Goal: Transaction & Acquisition: Obtain resource

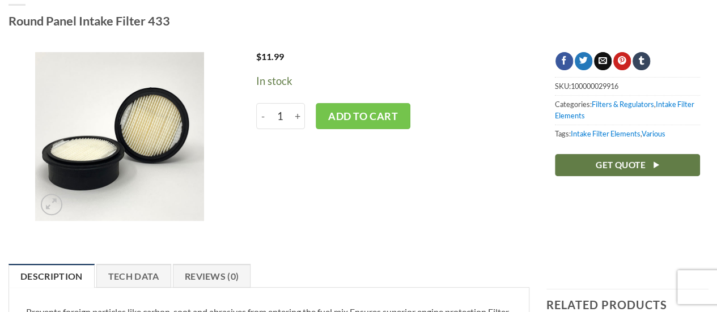
scroll to position [113, 0]
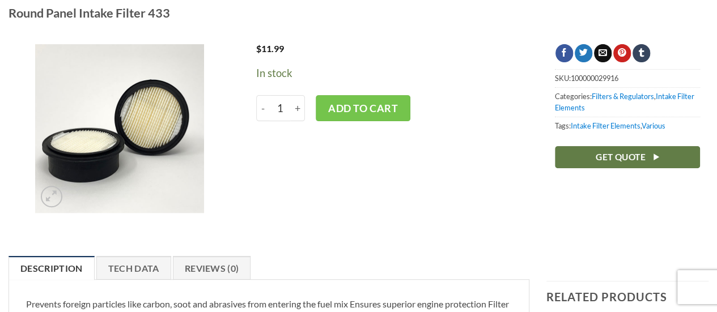
click at [139, 113] on img at bounding box center [119, 128] width 169 height 169
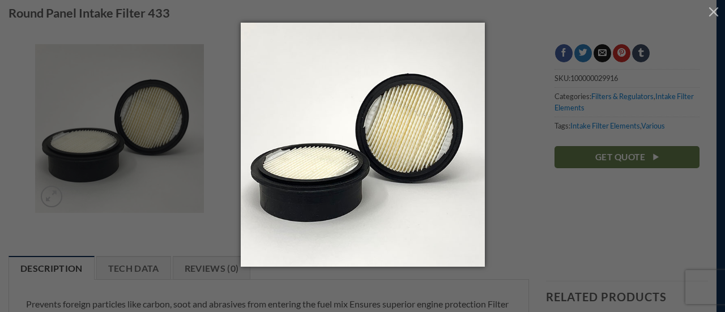
click at [521, 183] on div at bounding box center [362, 156] width 725 height 312
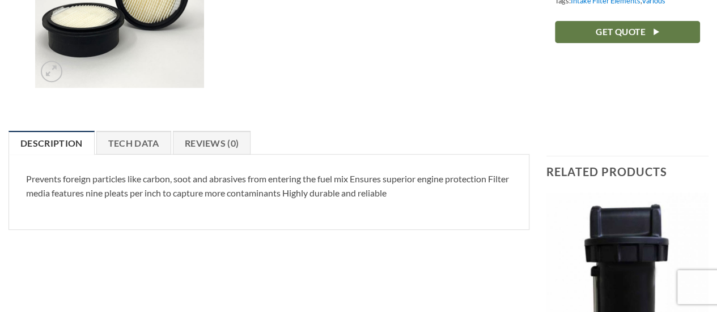
scroll to position [245, 0]
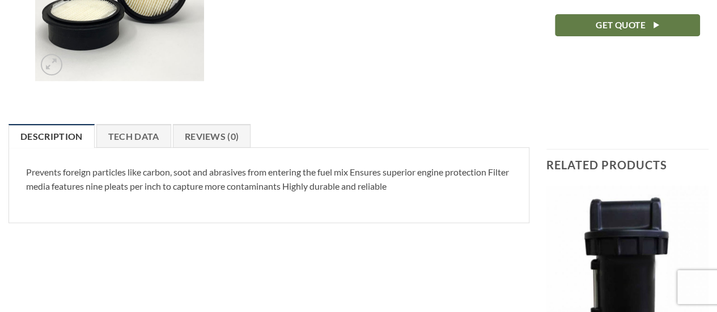
drag, startPoint x: 126, startPoint y: 133, endPoint x: 483, endPoint y: 163, distance: 358.3
click at [127, 133] on link "Tech Data" at bounding box center [133, 136] width 75 height 24
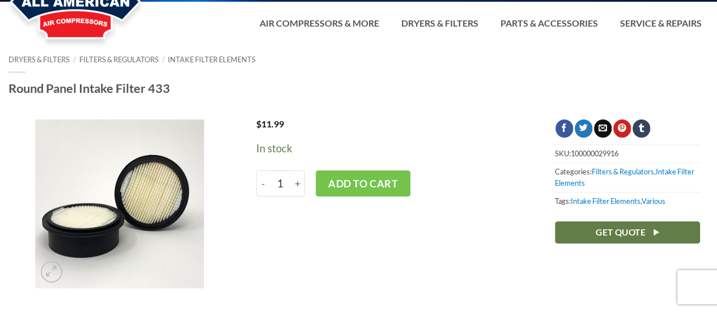
scroll to position [37, 0]
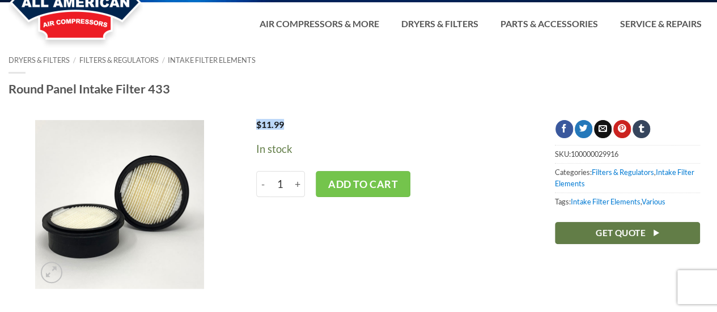
drag, startPoint x: 284, startPoint y: 124, endPoint x: 255, endPoint y: 125, distance: 28.9
click at [254, 125] on div "$ 11.99" at bounding box center [306, 130] width 117 height 21
click at [310, 114] on div at bounding box center [358, 111] width 717 height 17
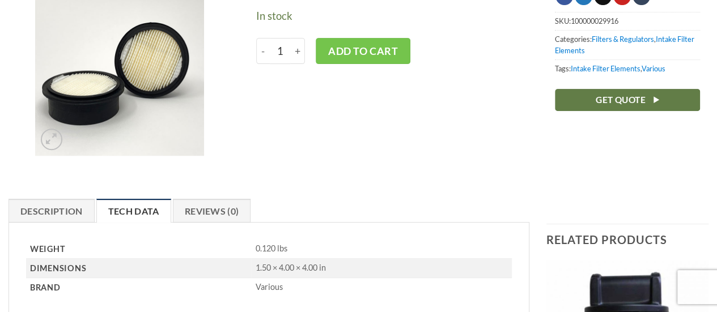
scroll to position [170, 0]
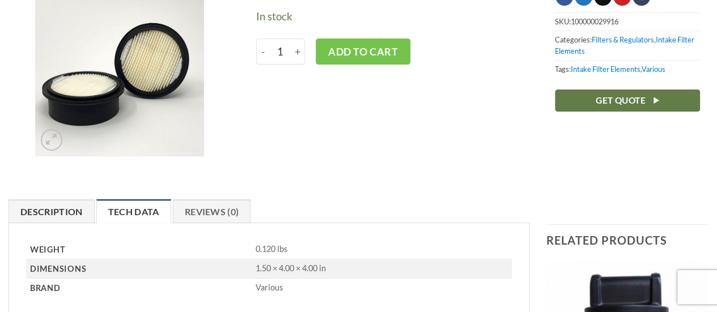
click at [60, 212] on link "Description" at bounding box center [52, 212] width 86 height 24
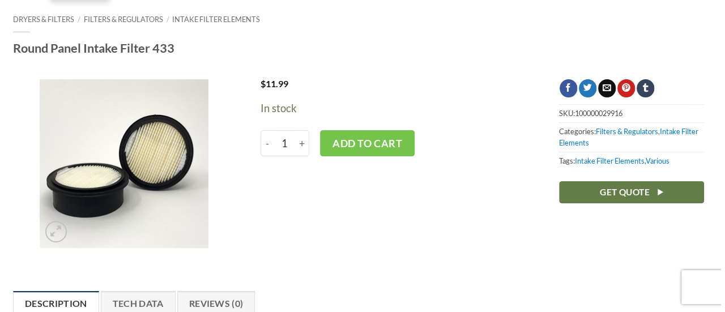
scroll to position [101, 0]
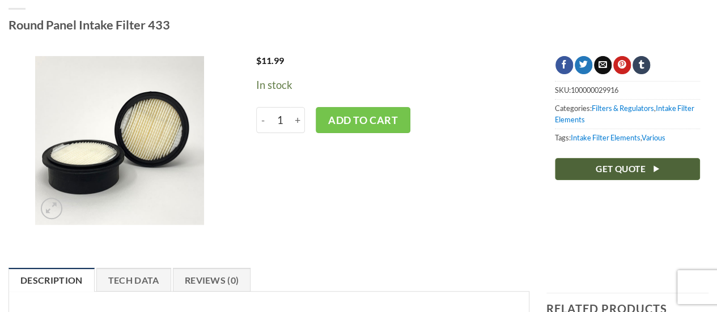
click at [596, 167] on span "Get Quote" at bounding box center [621, 169] width 50 height 14
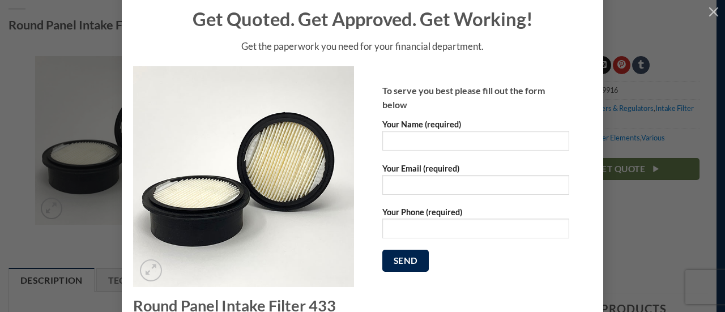
scroll to position [57, 0]
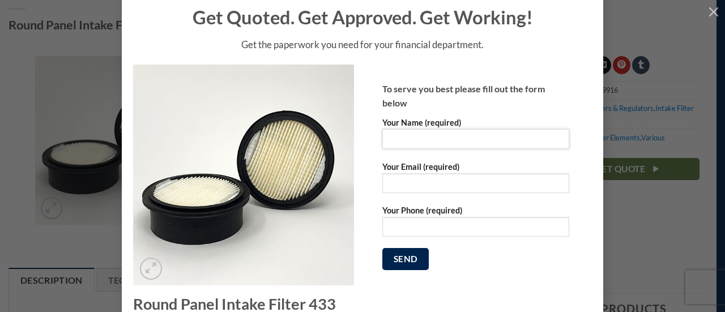
click at [424, 133] on input "Your Name (required)" at bounding box center [476, 139] width 187 height 20
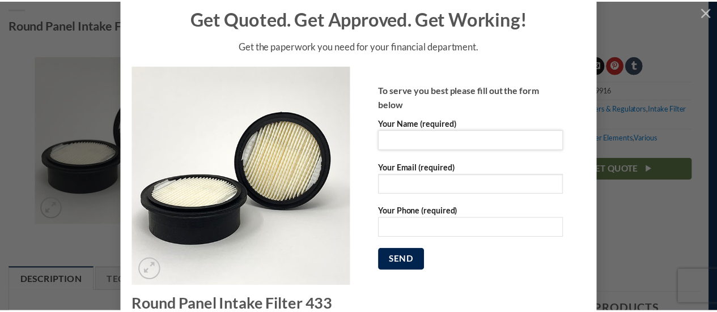
scroll to position [48, 0]
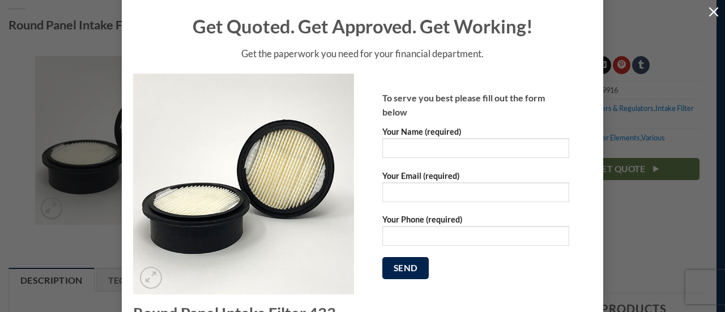
click at [713, 8] on button "button" at bounding box center [714, 11] width 23 height 23
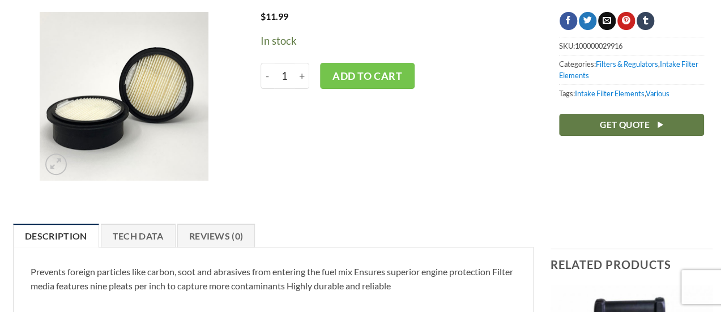
scroll to position [144, 0]
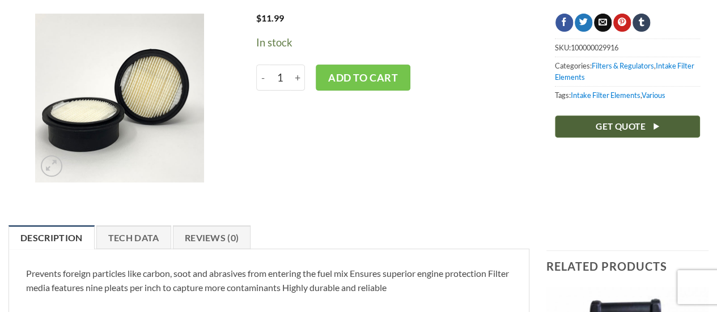
click at [626, 124] on span "Get Quote" at bounding box center [621, 127] width 50 height 14
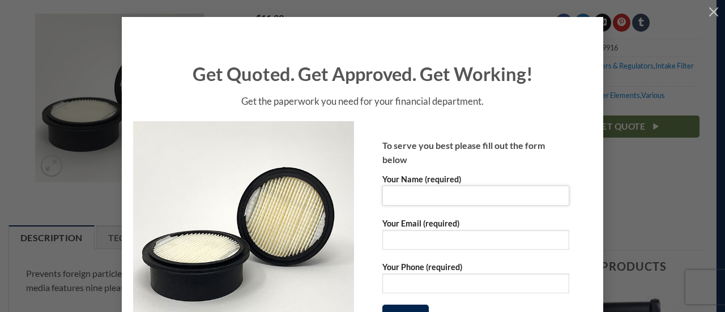
click at [431, 196] on input "Your Name (required)" at bounding box center [476, 196] width 187 height 20
type input "Rob Rodd"
type input "robroddsa@gmail.com"
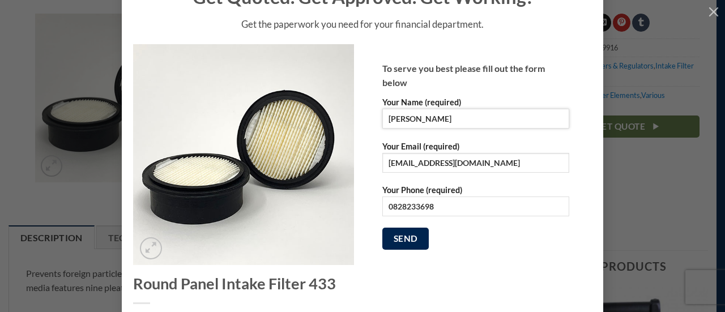
scroll to position [124, 0]
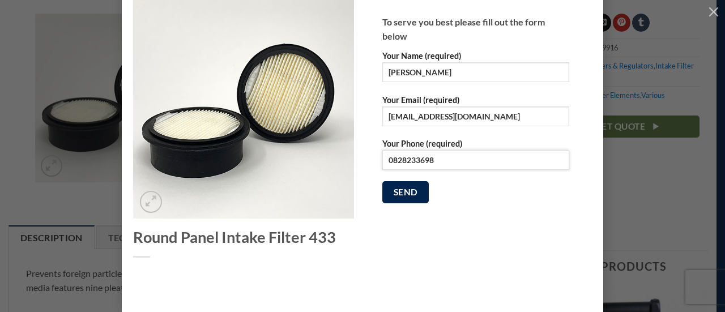
click at [405, 157] on input "0828233698" at bounding box center [476, 160] width 187 height 20
type input "0"
type input "+27660674040"
click at [479, 114] on input "robroddsa@gmail.com" at bounding box center [476, 117] width 187 height 20
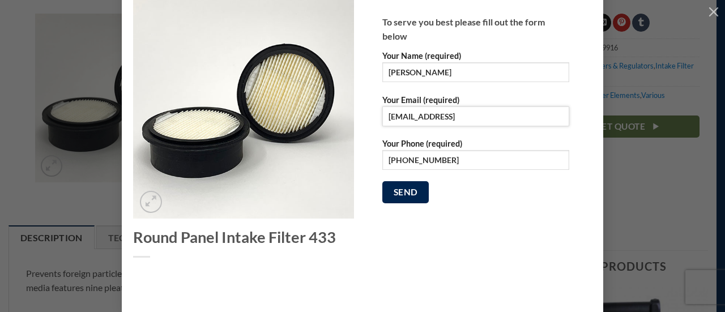
type input "robroddsa@gmail.com"
click at [449, 67] on input "Rob Rodd" at bounding box center [476, 72] width 187 height 20
type input "Rob Rodd"
click at [475, 198] on p "Send" at bounding box center [476, 196] width 187 height 31
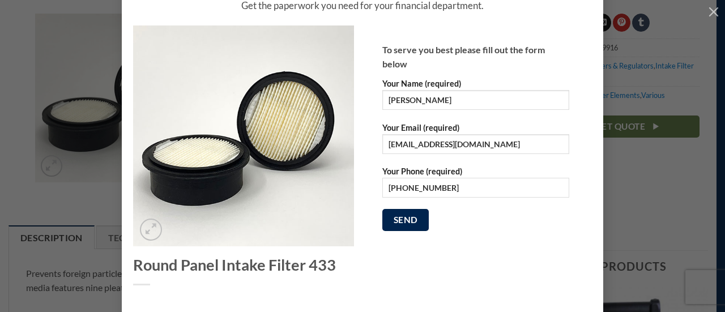
scroll to position [86, 0]
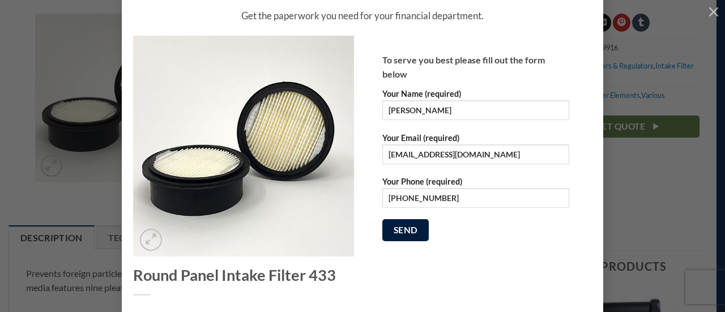
click at [393, 228] on input "Send" at bounding box center [406, 230] width 46 height 22
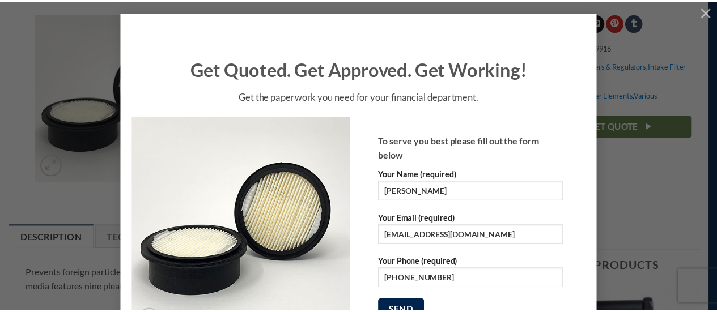
scroll to position [0, 0]
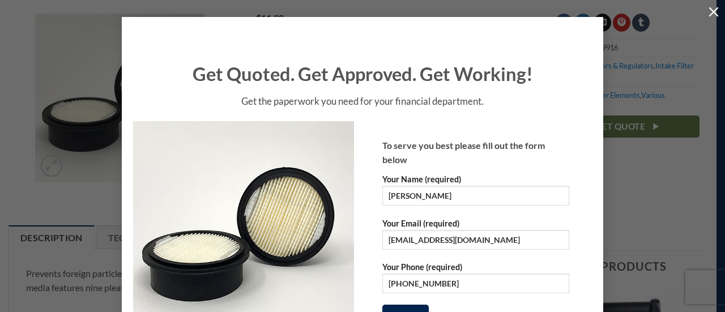
click at [705, 12] on button "button" at bounding box center [714, 11] width 23 height 23
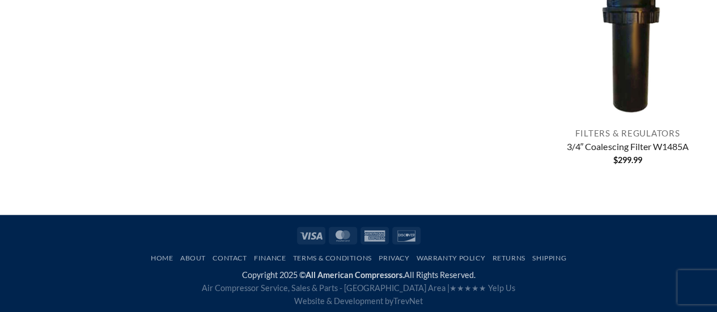
scroll to position [1181, 0]
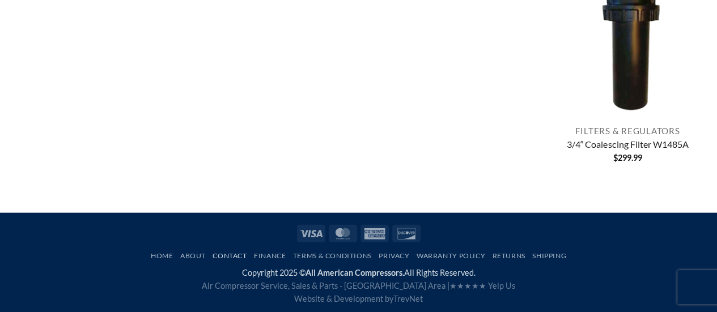
click at [226, 253] on link "Contact" at bounding box center [230, 256] width 34 height 9
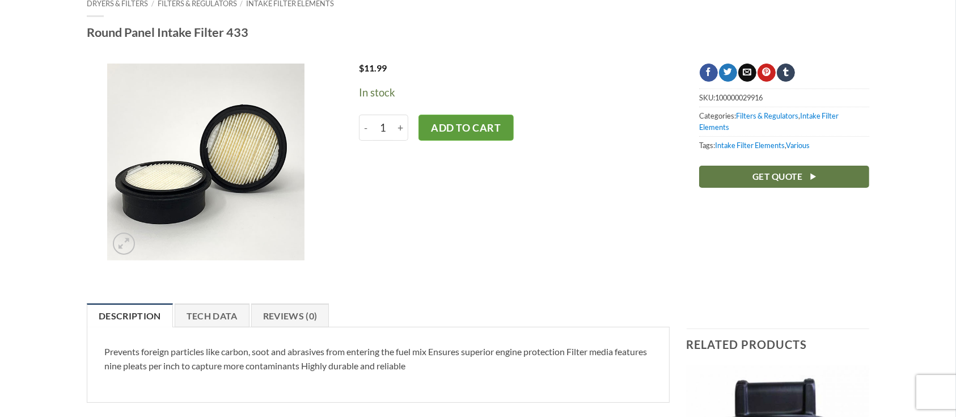
scroll to position [69, 0]
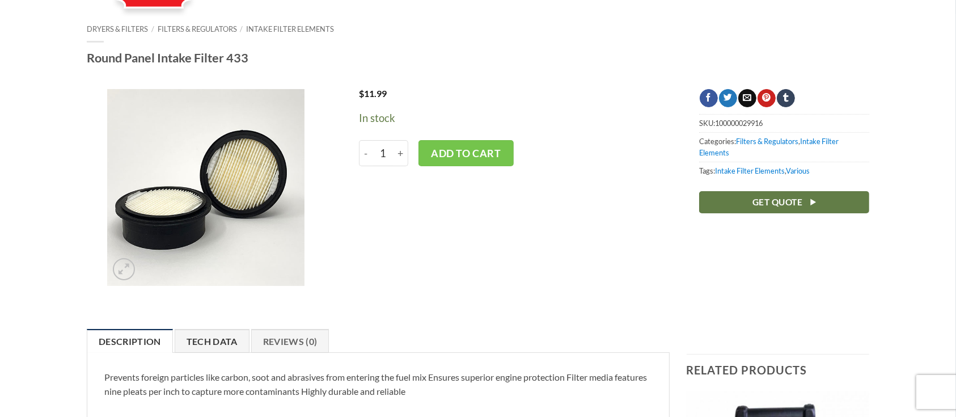
click at [232, 312] on link "Tech Data" at bounding box center [212, 341] width 75 height 24
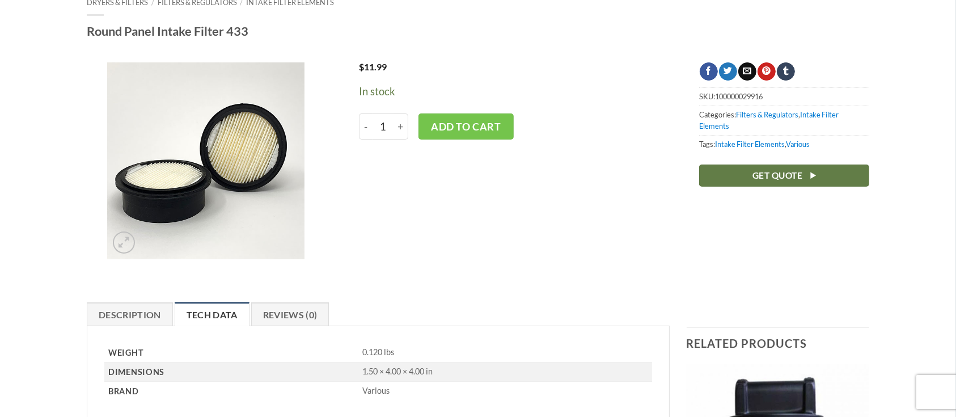
scroll to position [94, 0]
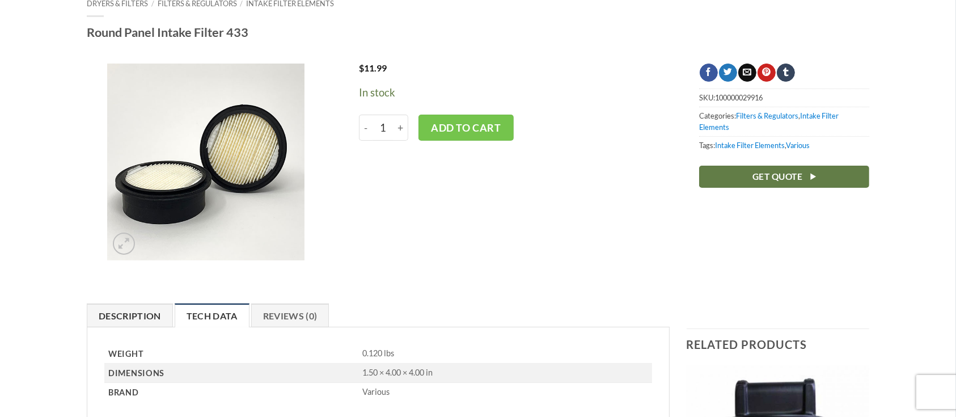
click at [114, 312] on link "Description" at bounding box center [130, 315] width 86 height 24
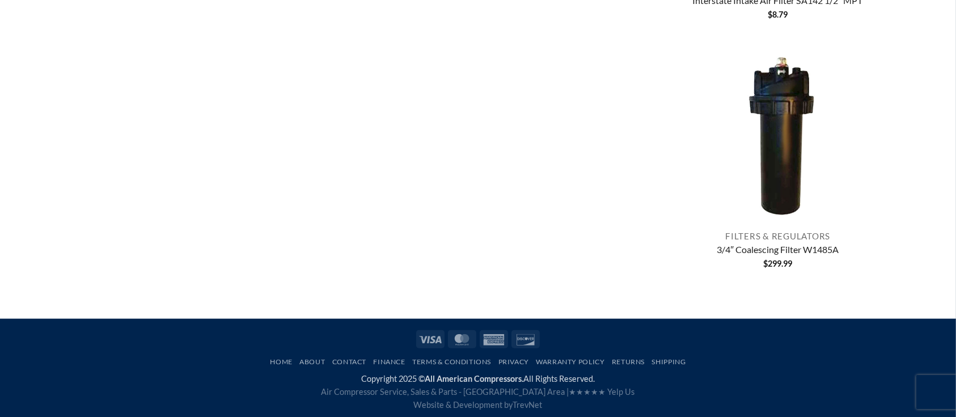
scroll to position [1165, 0]
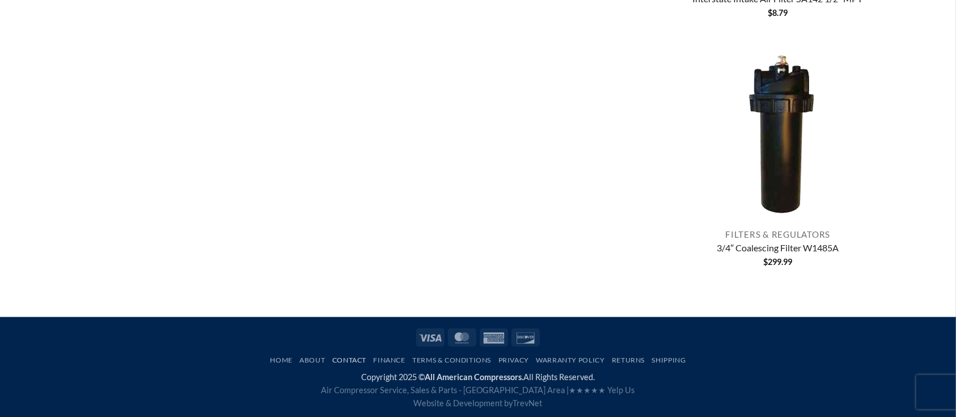
click at [348, 312] on link "Contact" at bounding box center [349, 359] width 34 height 9
